Goal: Task Accomplishment & Management: Manage account settings

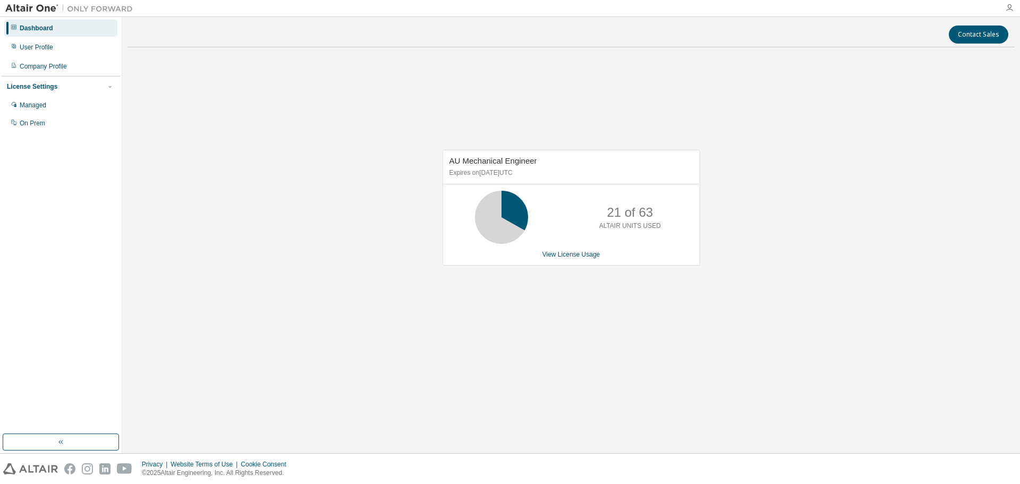
click at [1010, 6] on icon "button" at bounding box center [1009, 8] width 9 height 9
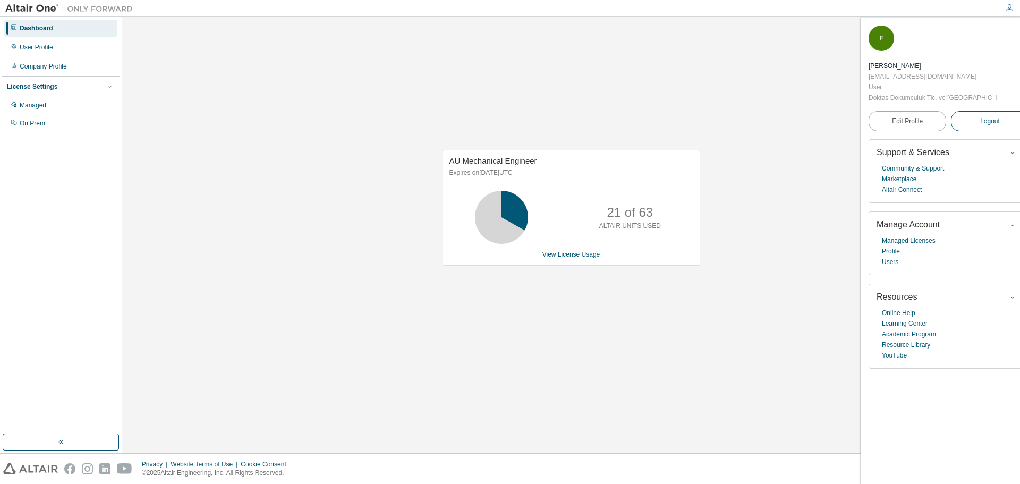
click at [980, 116] on span "Logout" at bounding box center [990, 121] width 20 height 11
